Goal: Task Accomplishment & Management: Complete application form

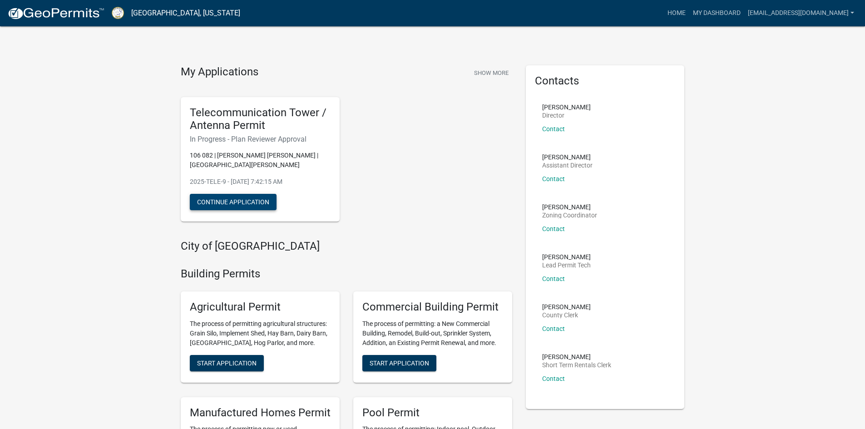
click at [248, 194] on button "Continue Application" at bounding box center [233, 202] width 87 height 16
click at [252, 194] on button "Continue Application" at bounding box center [233, 202] width 87 height 16
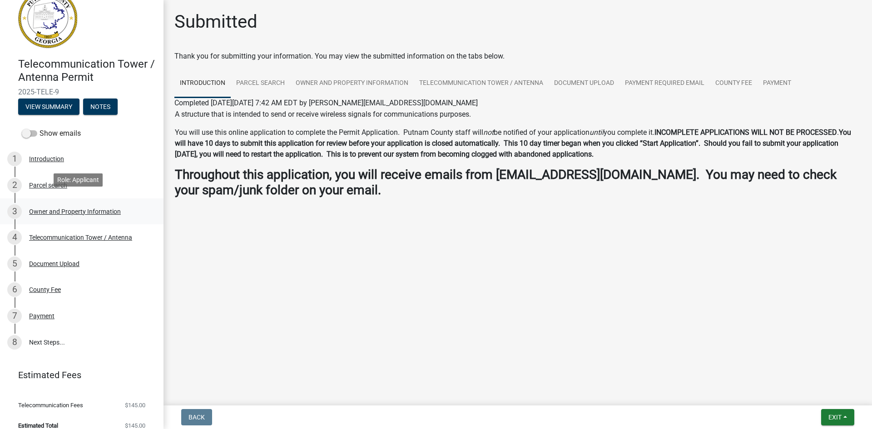
scroll to position [31, 0]
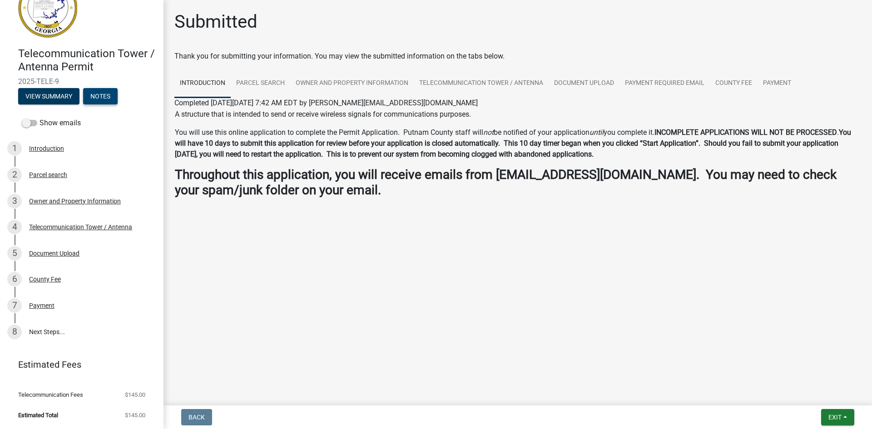
click at [108, 99] on button "Notes" at bounding box center [100, 96] width 35 height 16
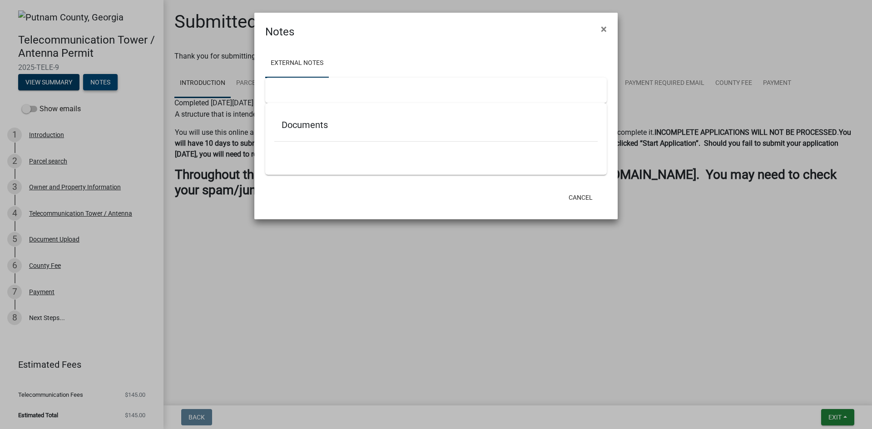
scroll to position [0, 0]
click at [600, 28] on button "×" at bounding box center [603, 28] width 20 height 25
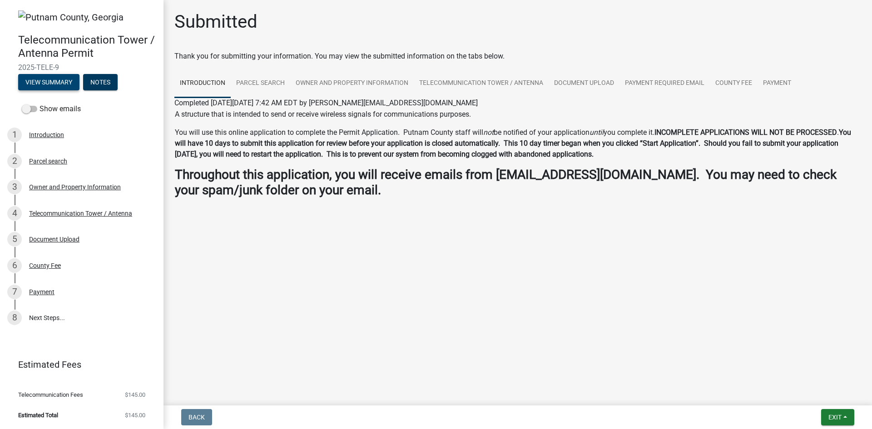
click at [58, 82] on button "View Summary" at bounding box center [48, 82] width 61 height 16
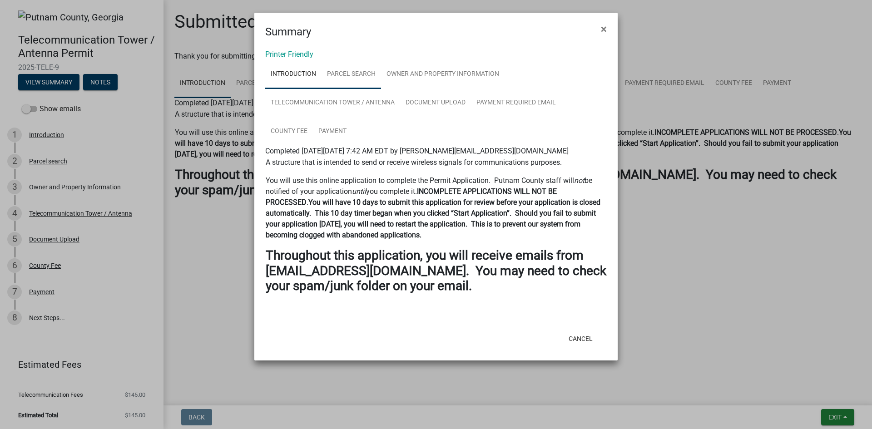
click at [343, 80] on link "Parcel search" at bounding box center [350, 74] width 59 height 29
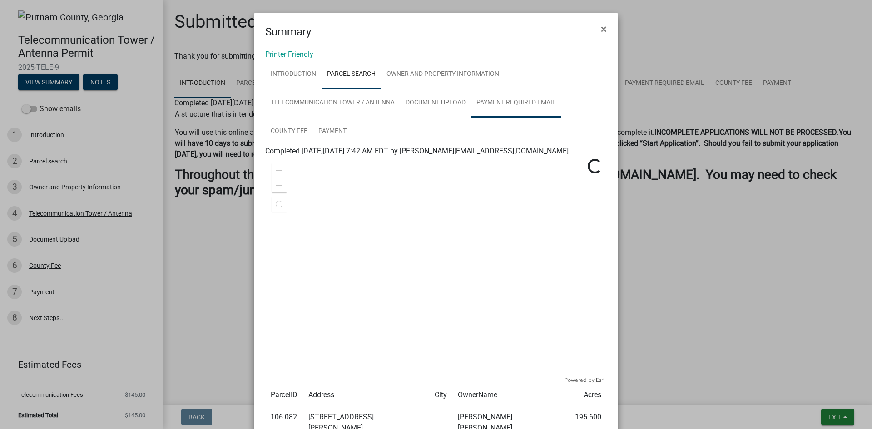
click at [494, 105] on link "Payment Required Email" at bounding box center [516, 103] width 90 height 29
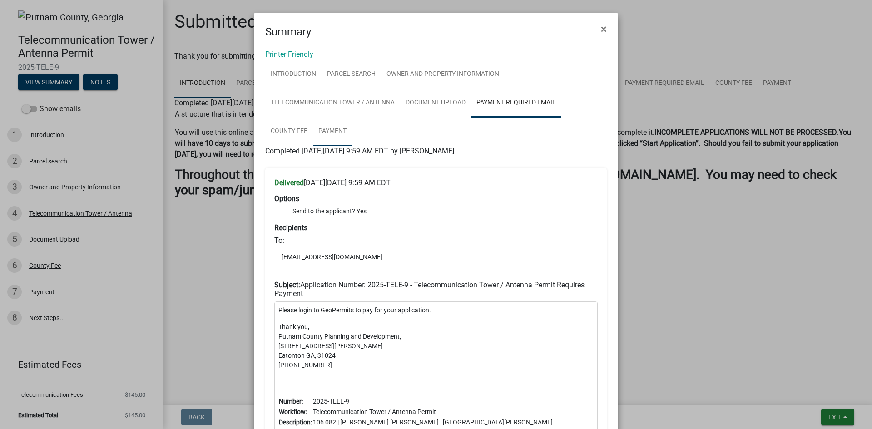
click at [329, 135] on link "Payment" at bounding box center [332, 131] width 39 height 29
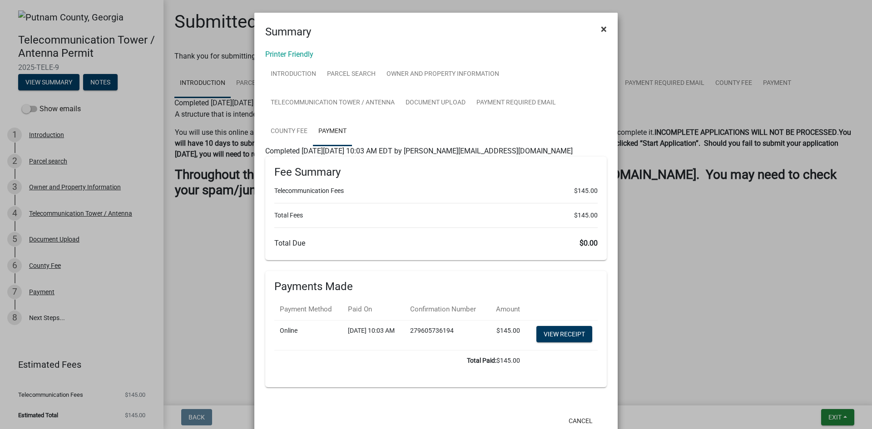
click at [601, 29] on span "×" at bounding box center [604, 29] width 6 height 13
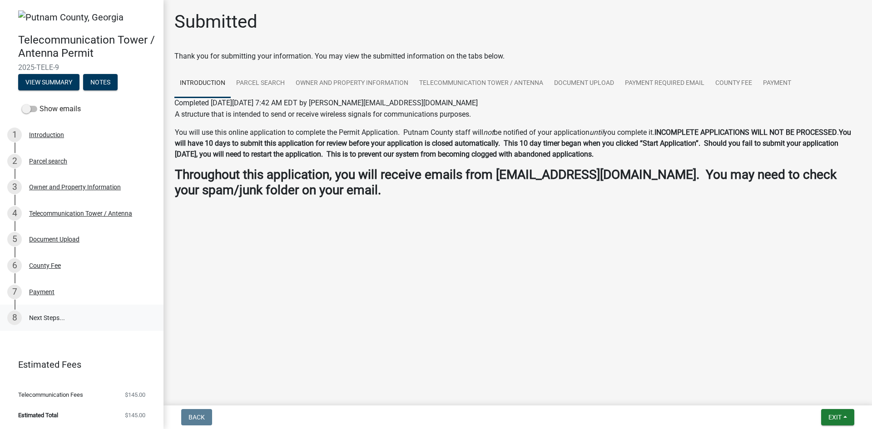
click at [45, 314] on link "8 Next Steps..." at bounding box center [81, 318] width 163 height 26
click at [46, 312] on link "8 Next Steps..." at bounding box center [81, 318] width 163 height 26
click at [62, 292] on div "7 Payment" at bounding box center [78, 292] width 142 height 15
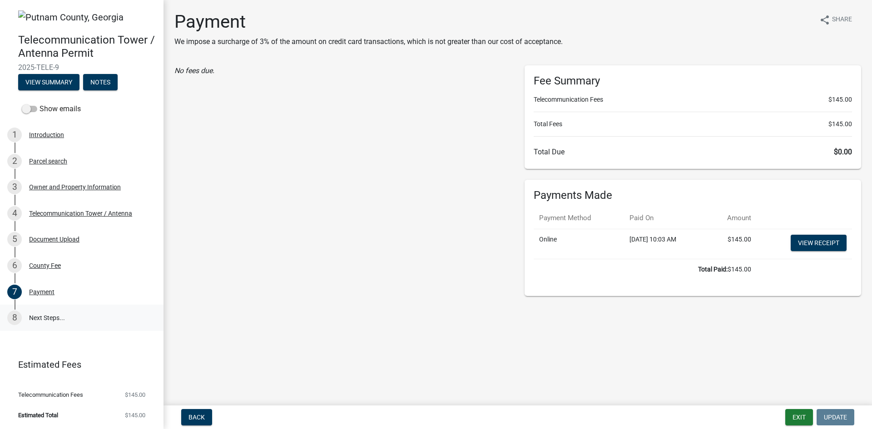
click at [61, 308] on link "8 Next Steps..." at bounding box center [81, 318] width 163 height 26
click at [46, 319] on link "8 Next Steps..." at bounding box center [81, 318] width 163 height 26
click at [44, 262] on div "County Fee" at bounding box center [45, 265] width 32 height 6
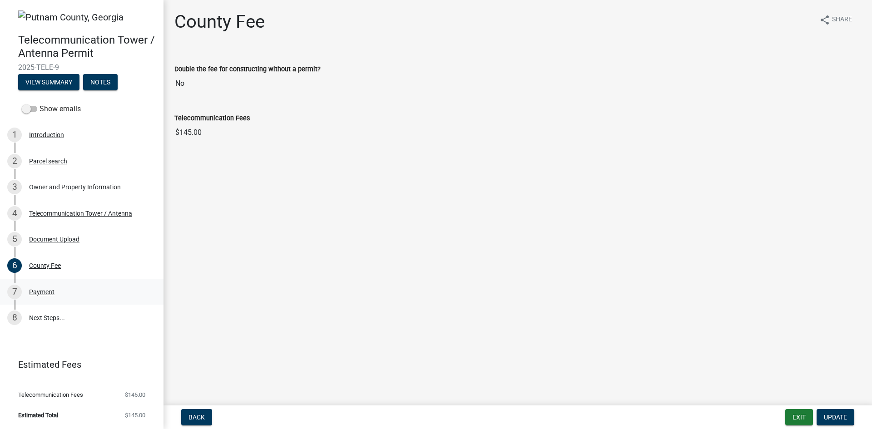
click at [39, 289] on div "Payment" at bounding box center [41, 292] width 25 height 6
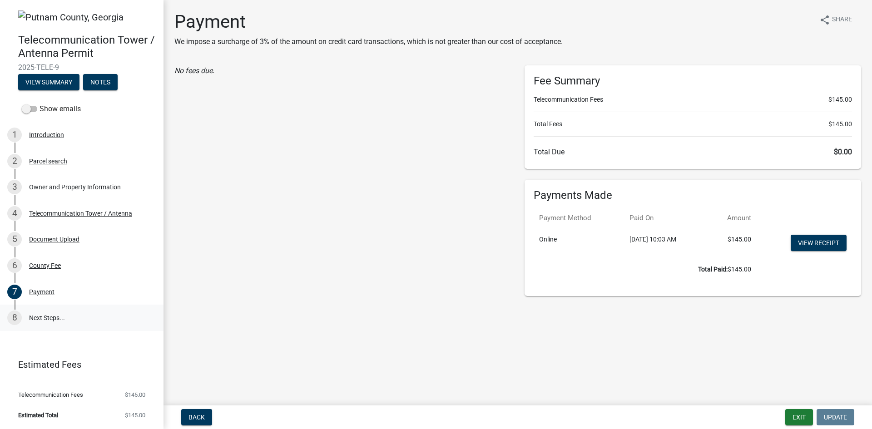
click at [43, 314] on link "8 Next Steps..." at bounding box center [81, 318] width 163 height 26
